Goal: Find contact information: Obtain details needed to contact an individual or organization

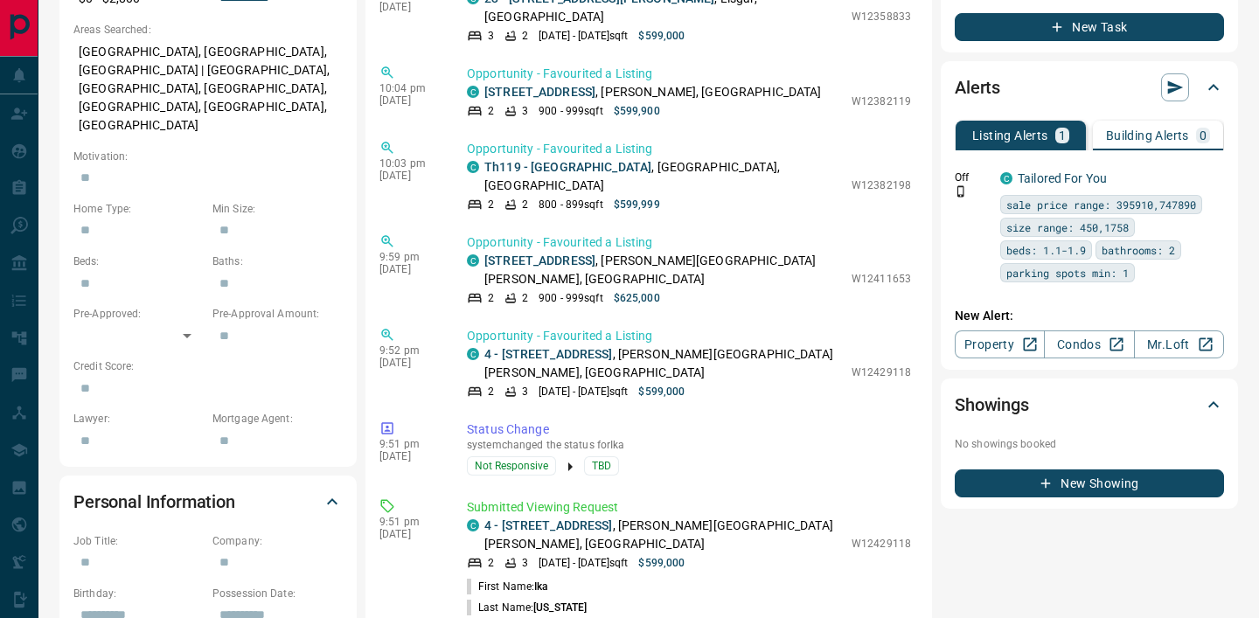
scroll to position [693, 0]
click at [580, 617] on span "6479750250" at bounding box center [585, 628] width 62 height 12
copy span "6479750250"
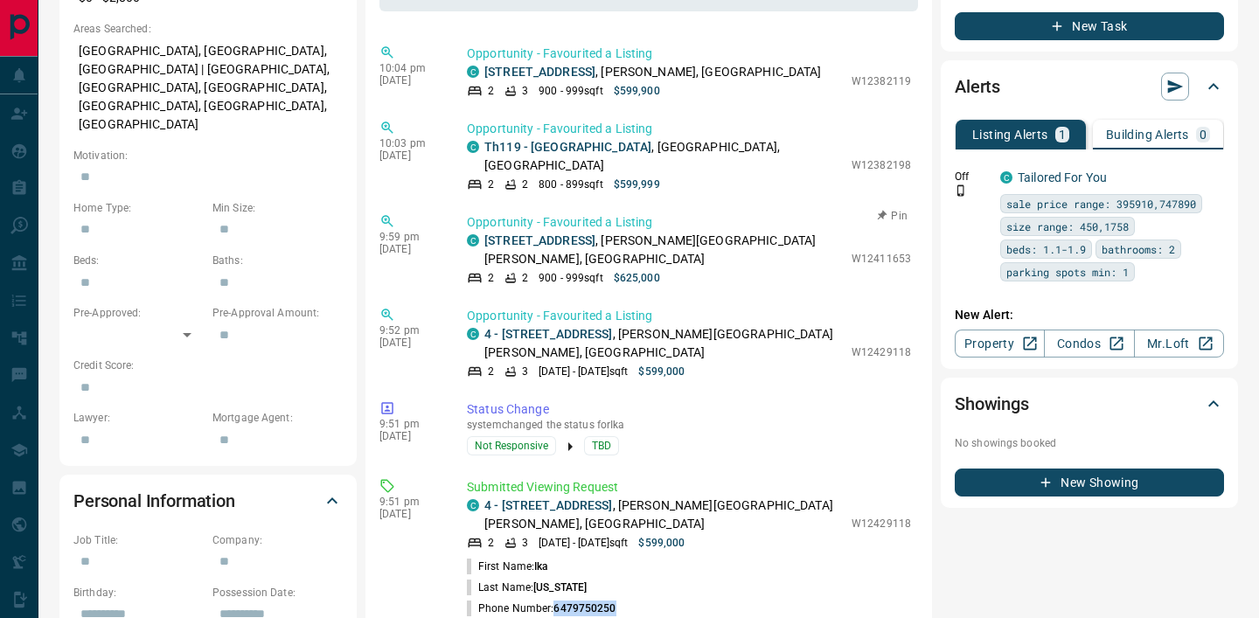
scroll to position [276, 0]
click at [583, 602] on span "6479750250" at bounding box center [585, 608] width 62 height 12
click at [547, 498] on link "4 - [STREET_ADDRESS]" at bounding box center [549, 505] width 129 height 14
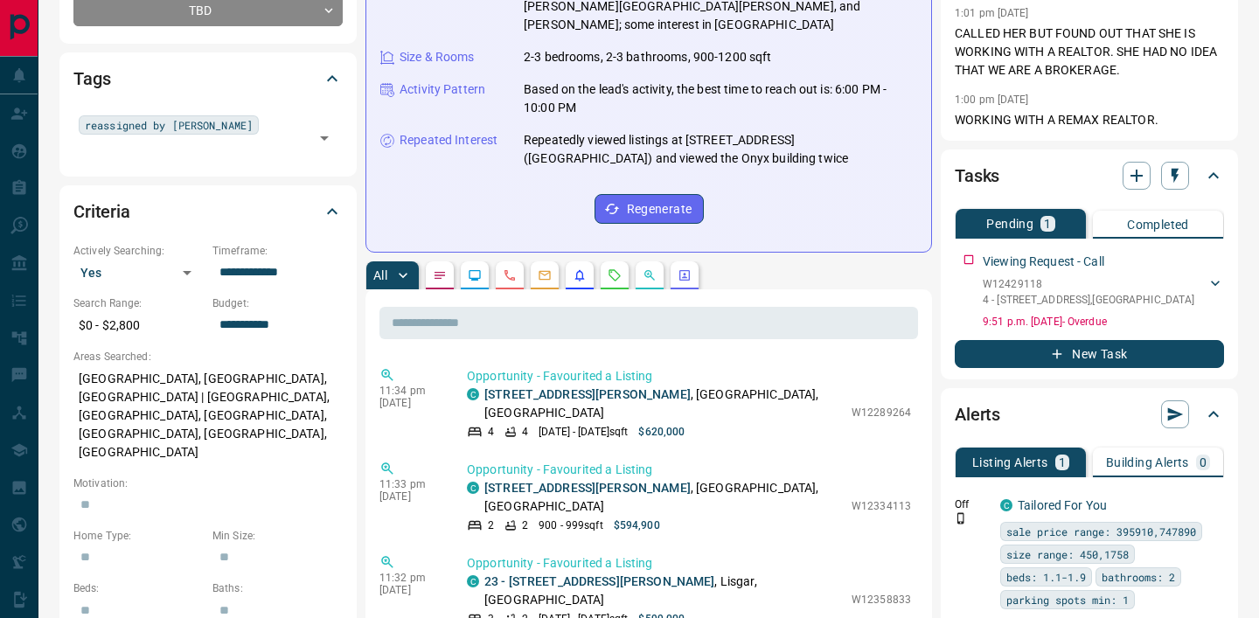
scroll to position [0, 0]
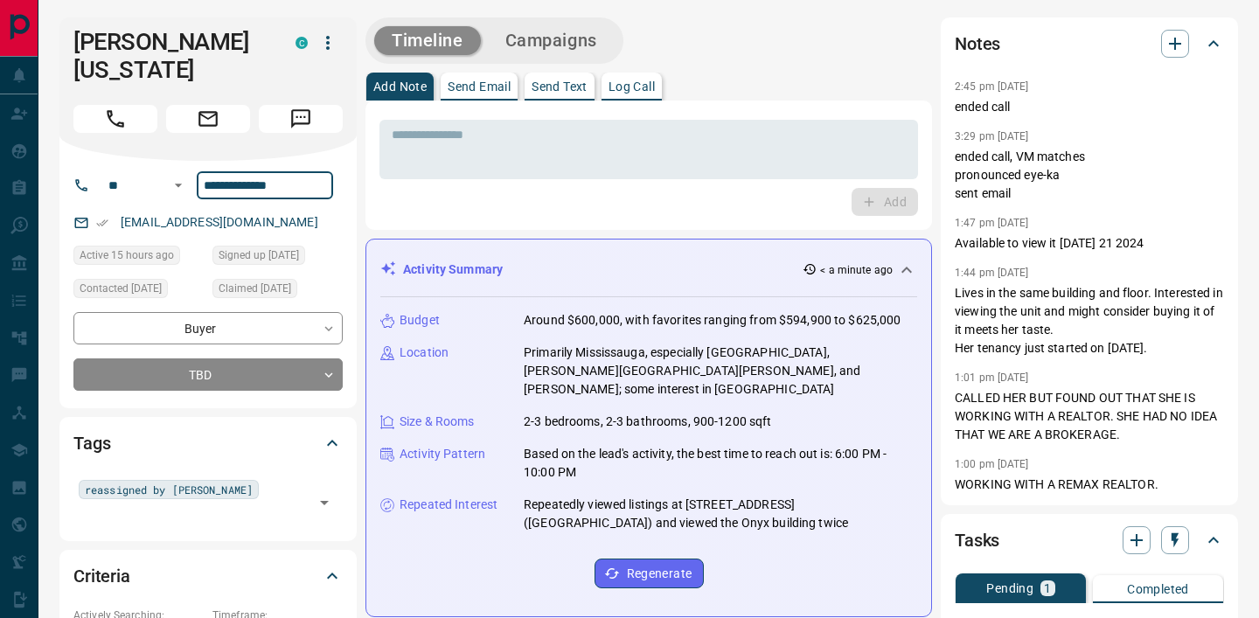
click at [249, 171] on input "**********" at bounding box center [265, 185] width 136 height 28
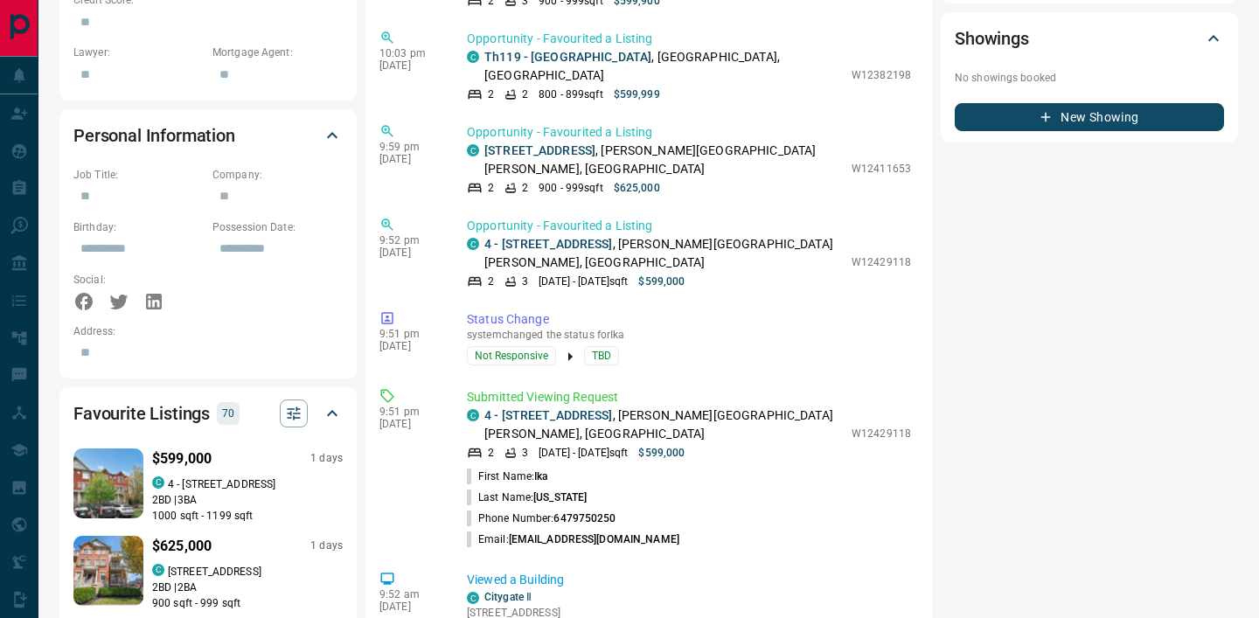
scroll to position [1068, 0]
